Goal: Obtain resource: Obtain resource

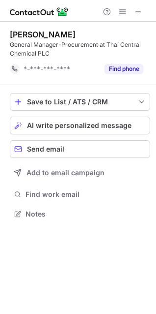
scroll to position [207, 156]
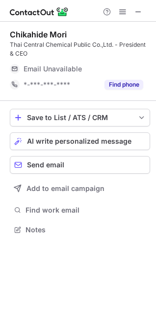
scroll to position [222, 156]
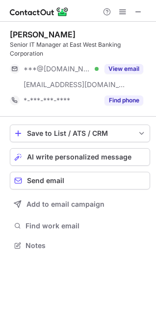
scroll to position [238, 156]
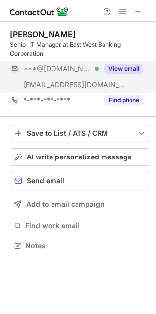
click at [118, 67] on button "View email" at bounding box center [124, 69] width 39 height 10
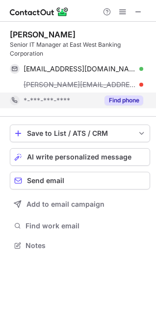
click at [115, 102] on button "Find phone" at bounding box center [124, 100] width 39 height 10
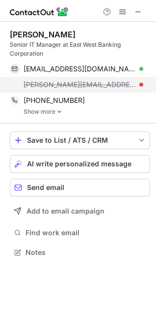
scroll to position [245, 156]
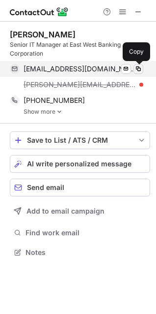
click at [136, 69] on span at bounding box center [139, 69] width 8 height 8
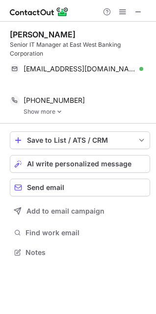
scroll to position [229, 156]
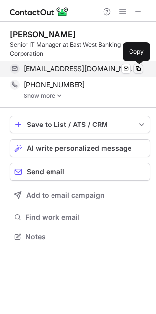
click at [138, 70] on span at bounding box center [139, 69] width 8 height 8
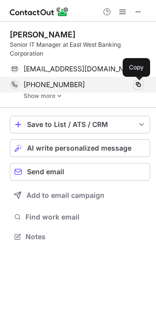
click at [139, 87] on span at bounding box center [139, 85] width 8 height 8
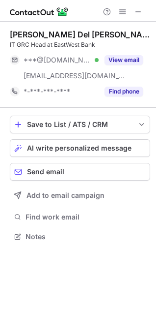
scroll to position [230, 156]
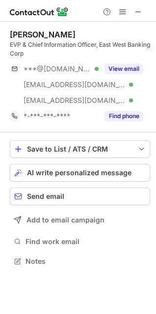
scroll to position [254, 156]
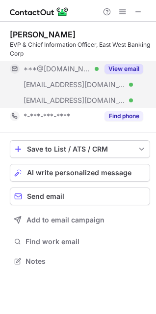
click at [114, 66] on button "View email" at bounding box center [124, 69] width 39 height 10
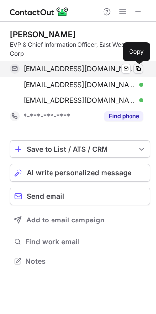
click at [138, 69] on span at bounding box center [139, 69] width 8 height 8
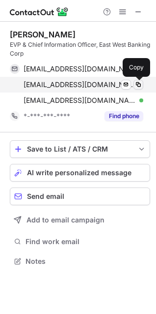
click at [141, 85] on span at bounding box center [139, 85] width 8 height 8
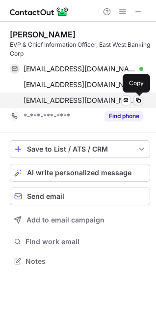
click at [141, 103] on span at bounding box center [139, 100] width 8 height 8
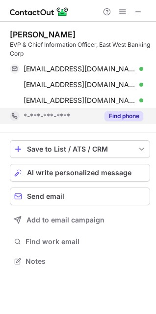
click at [125, 116] on button "Find phone" at bounding box center [124, 116] width 39 height 10
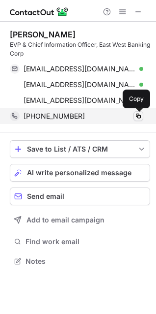
click at [139, 118] on span at bounding box center [139, 116] width 8 height 8
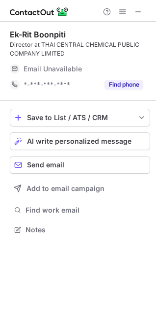
scroll to position [222, 156]
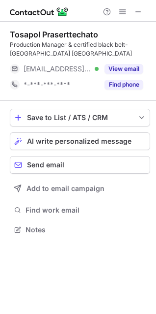
scroll to position [4, 4]
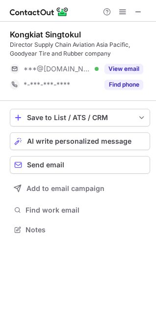
scroll to position [4, 4]
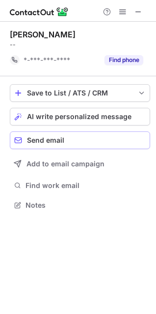
scroll to position [198, 156]
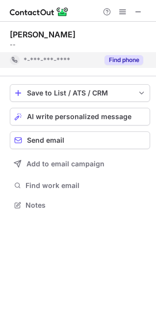
click at [112, 61] on button "Find phone" at bounding box center [124, 60] width 39 height 10
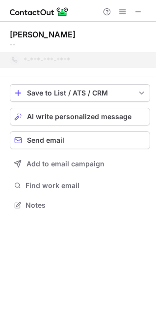
click at [138, 25] on span at bounding box center [141, 26] width 8 height 10
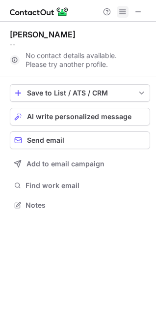
drag, startPoint x: 135, startPoint y: 12, endPoint x: 125, endPoint y: 14, distance: 10.5
click at [135, 12] on span at bounding box center [139, 12] width 8 height 8
click at [135, 13] on span at bounding box center [139, 12] width 8 height 8
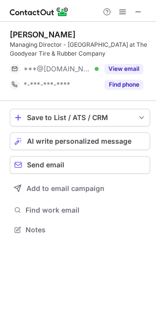
scroll to position [4, 4]
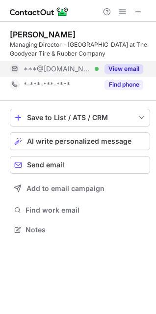
click at [128, 70] on button "View email" at bounding box center [124, 69] width 39 height 10
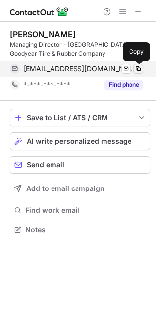
click at [136, 69] on span at bounding box center [139, 69] width 8 height 8
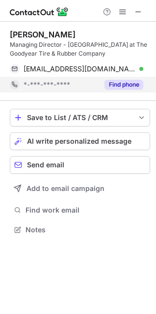
click at [129, 84] on button "Find phone" at bounding box center [124, 85] width 39 height 10
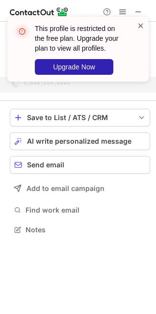
click at [141, 28] on span at bounding box center [141, 26] width 8 height 10
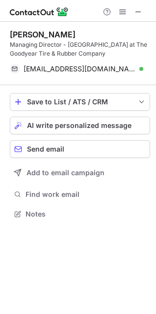
click at [138, 12] on div "This profile is restricted on the free plan. Upgrade your plan to view all prof…" at bounding box center [78, 53] width 157 height 93
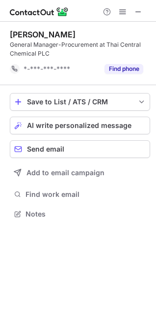
scroll to position [207, 156]
click at [137, 12] on span at bounding box center [139, 12] width 8 height 8
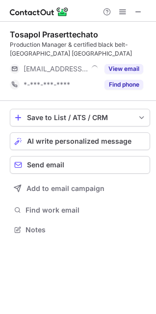
scroll to position [222, 156]
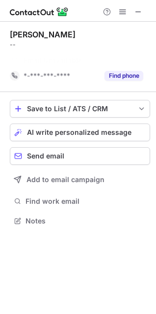
scroll to position [198, 156]
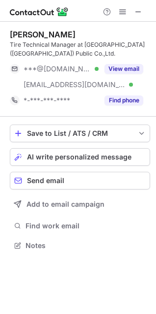
scroll to position [238, 156]
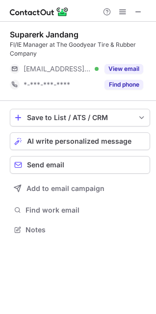
scroll to position [222, 156]
